Goal: Information Seeking & Learning: Find specific fact

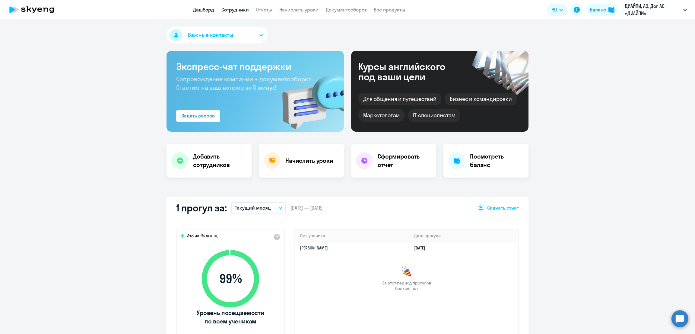
click at [237, 11] on link "Сотрудники" at bounding box center [234, 10] width 27 height 6
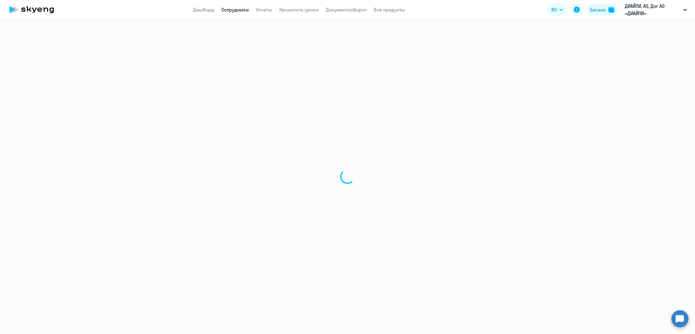
select select "30"
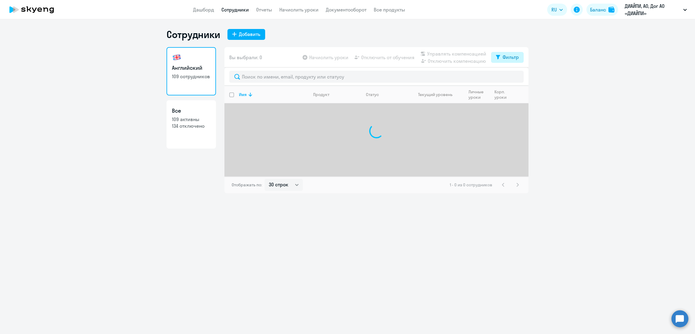
click at [508, 57] on div "Фильтр" at bounding box center [510, 56] width 16 height 7
click at [514, 77] on span at bounding box center [513, 77] width 10 height 6
click at [508, 77] on input "checkbox" at bounding box center [508, 76] width 0 height 0
checkbox input "true"
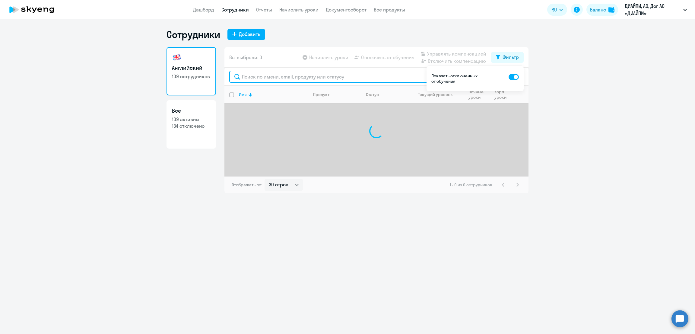
click at [380, 73] on input "text" at bounding box center [376, 77] width 294 height 12
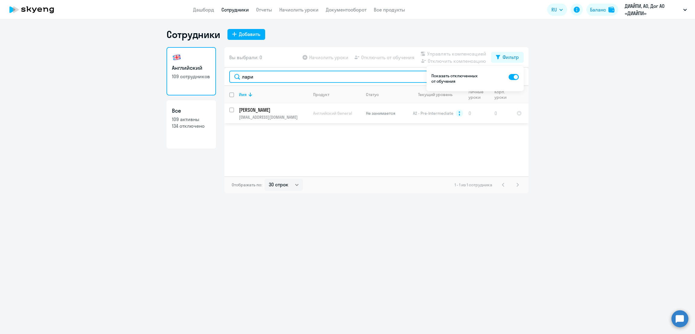
type input "лари"
click at [298, 112] on p "[PERSON_NAME]" at bounding box center [273, 109] width 68 height 7
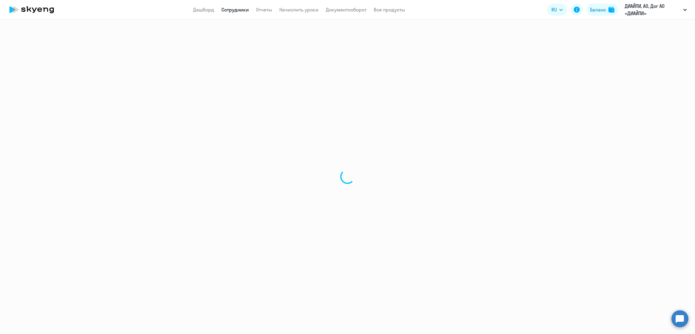
select select "english"
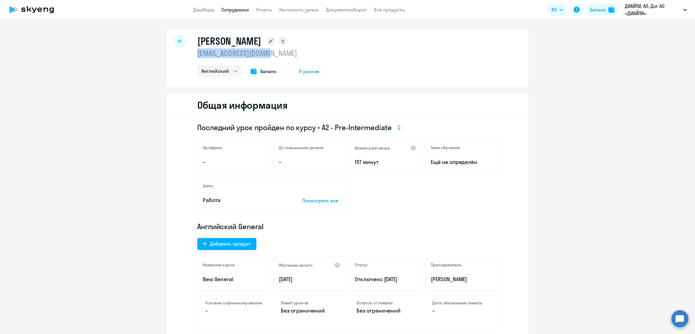
drag, startPoint x: 282, startPoint y: 53, endPoint x: 192, endPoint y: 57, distance: 89.4
click at [192, 57] on div "[PERSON_NAME] [EMAIL_ADDRESS][DOMAIN_NAME] Английский Баланс 0 уроков" at bounding box center [347, 58] width 362 height 58
copy p "[EMAIL_ADDRESS][DOMAIN_NAME]"
click at [232, 11] on link "Сотрудники" at bounding box center [234, 10] width 27 height 6
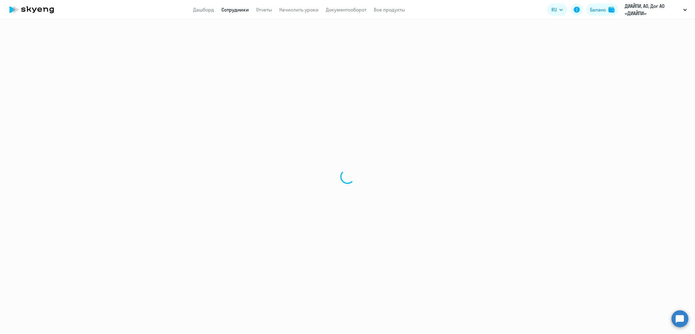
select select "30"
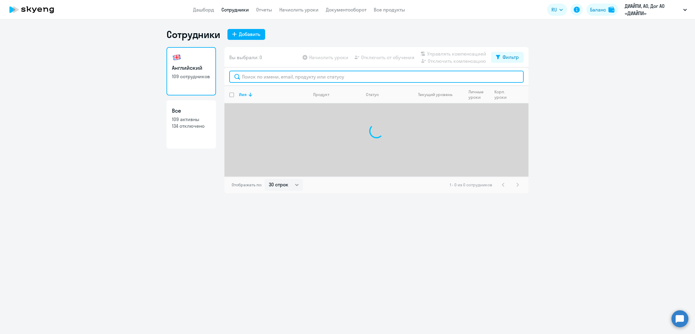
click at [326, 77] on input "text" at bounding box center [376, 77] width 294 height 12
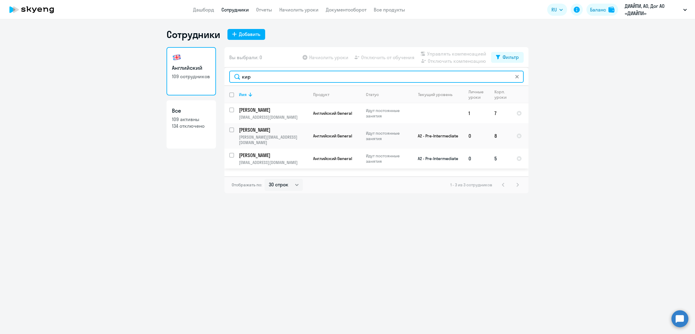
type input "кир"
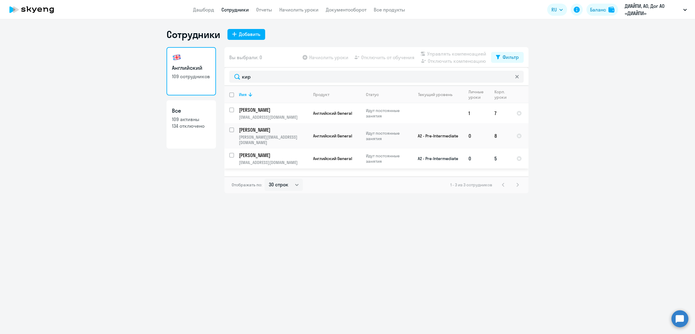
click at [269, 152] on p "[PERSON_NAME]" at bounding box center [273, 155] width 68 height 7
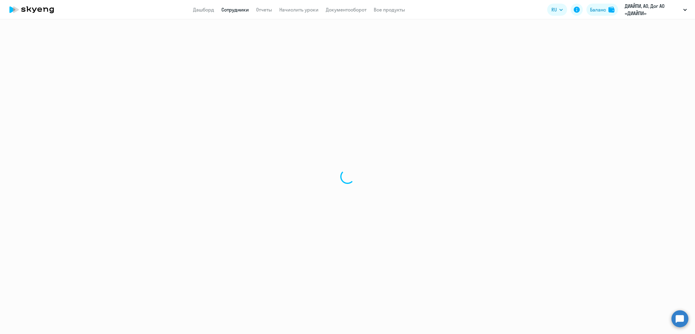
select select "english"
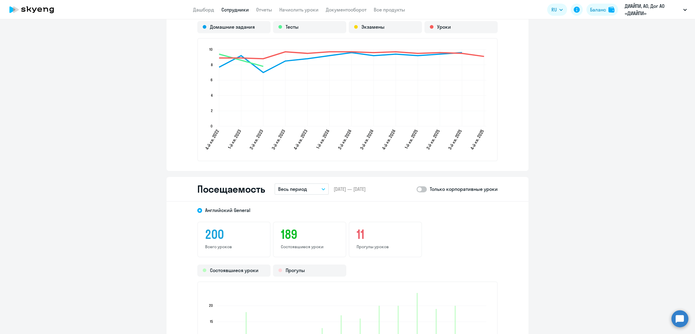
scroll to position [679, 0]
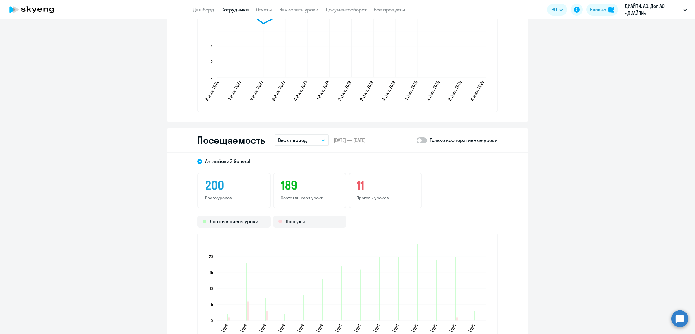
click at [298, 136] on p "Весь период" at bounding box center [292, 139] width 29 height 7
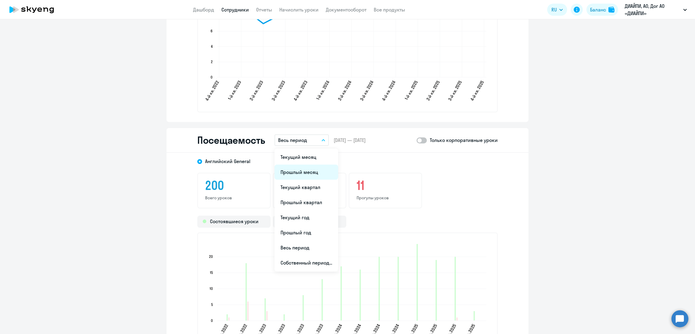
click at [298, 166] on li "Прошлый месяц" at bounding box center [306, 171] width 64 height 15
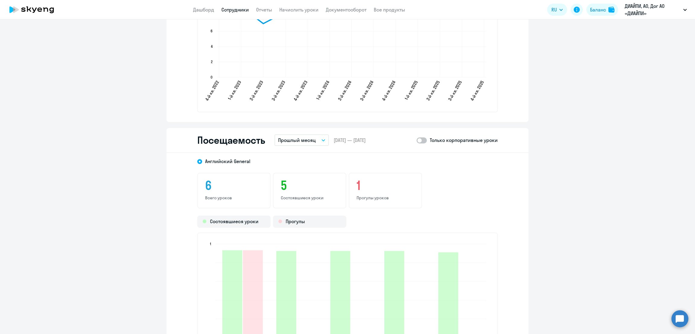
click at [418, 138] on span at bounding box center [421, 140] width 10 height 6
click at [416, 140] on input "checkbox" at bounding box center [416, 140] width 0 height 0
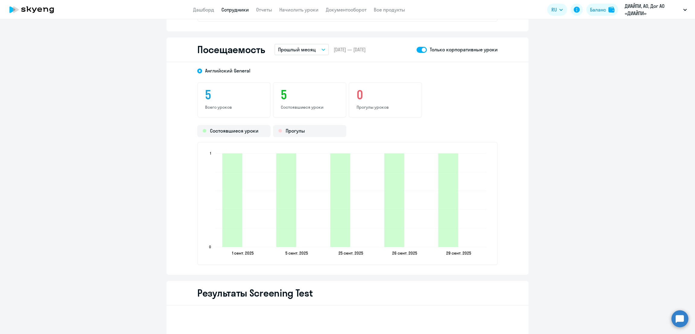
scroll to position [754, 0]
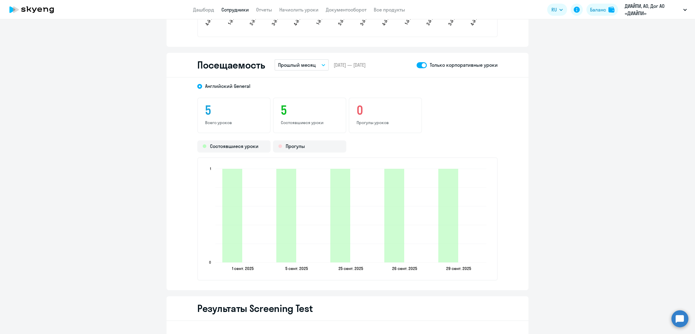
click at [418, 62] on span at bounding box center [421, 65] width 10 height 6
click at [416, 65] on input "checkbox" at bounding box center [416, 65] width 0 height 0
checkbox input "false"
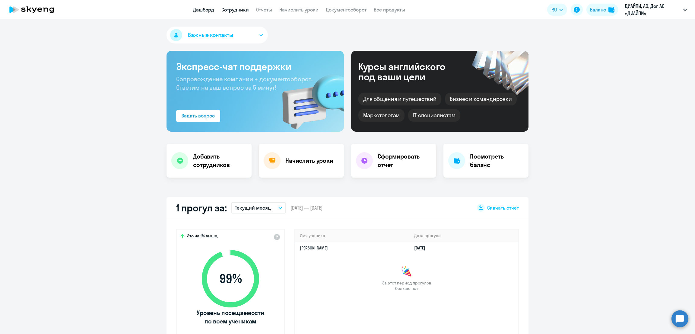
click at [233, 10] on link "Сотрудники" at bounding box center [234, 10] width 27 height 6
select select "30"
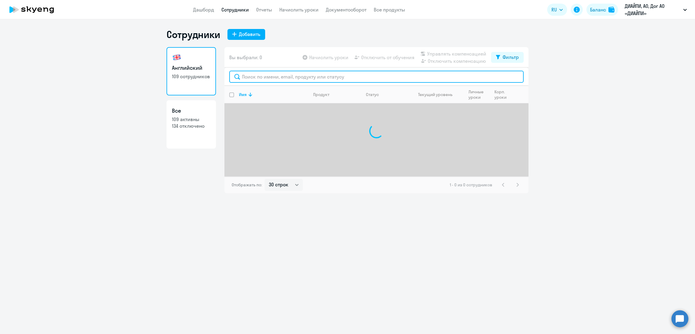
click at [289, 75] on input "text" at bounding box center [376, 77] width 294 height 12
paste input "kudryavtsevrg@tmk-group.com"
type input "kudryavtsevrg@tmk-group.com"
